Goal: Information Seeking & Learning: Learn about a topic

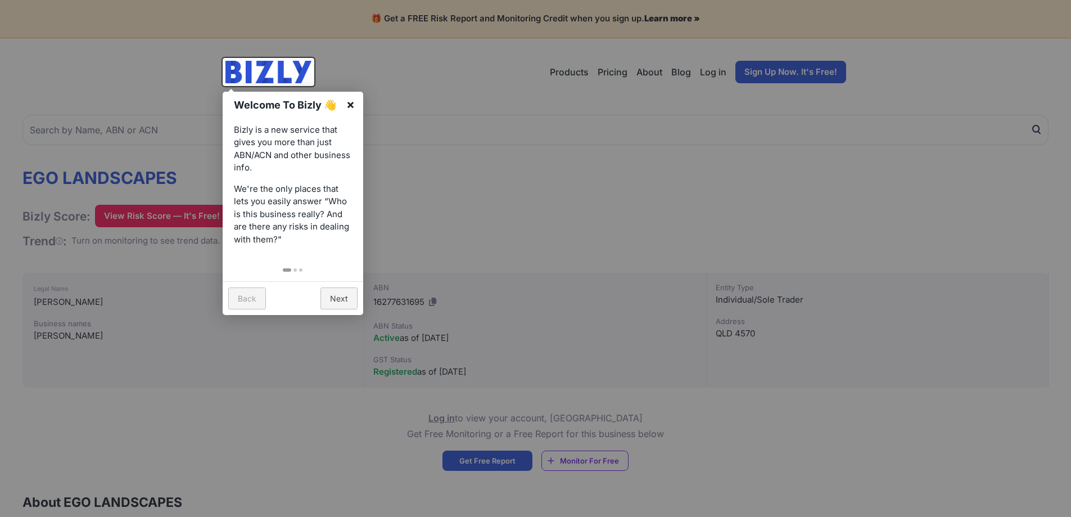
click at [349, 100] on link "×" at bounding box center [350, 104] width 25 height 25
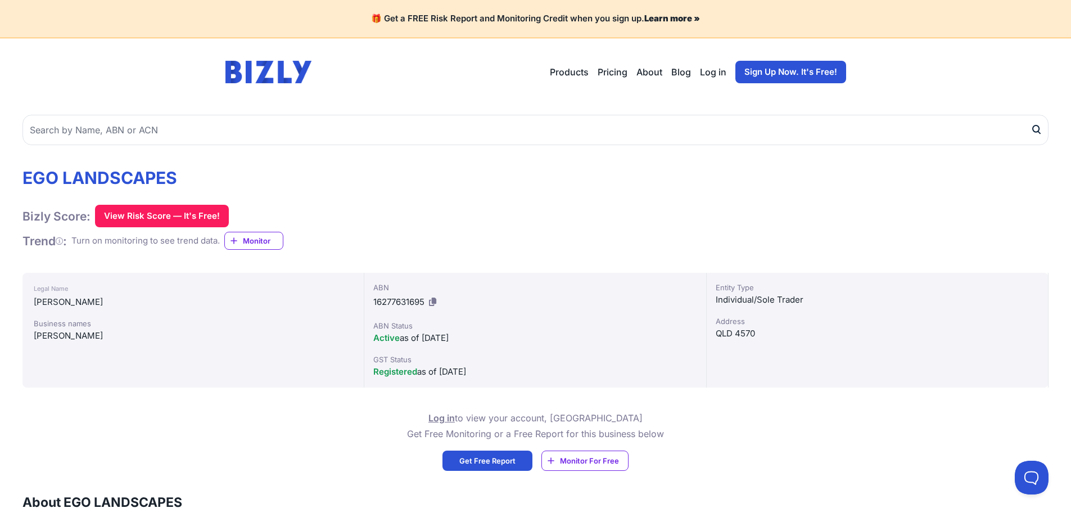
click at [398, 300] on span "16277631695" at bounding box center [398, 301] width 51 height 11
copy div "16277631695"
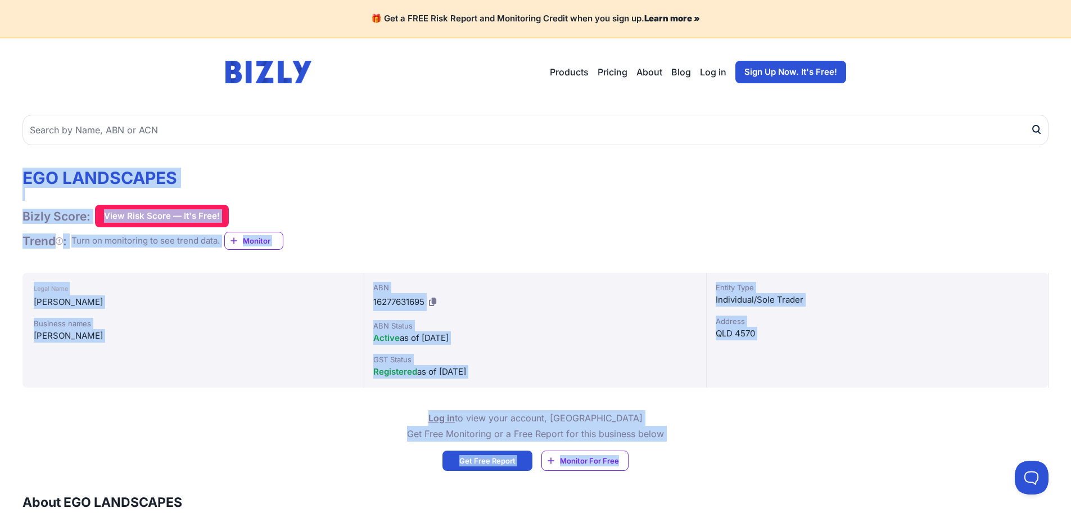
drag, startPoint x: 726, startPoint y: 469, endPoint x: 5, endPoint y: 146, distance: 790.3
copy div "EGO LANDSCAPES Bizly Score: View Risk Score — It's Free! View Risk Score — It's…"
click at [226, 456] on div "Log in to view your account, OR Get Free Monitoring or a Free Report for this b…" at bounding box center [535, 440] width 1026 height 61
